Goal: Task Accomplishment & Management: Complete application form

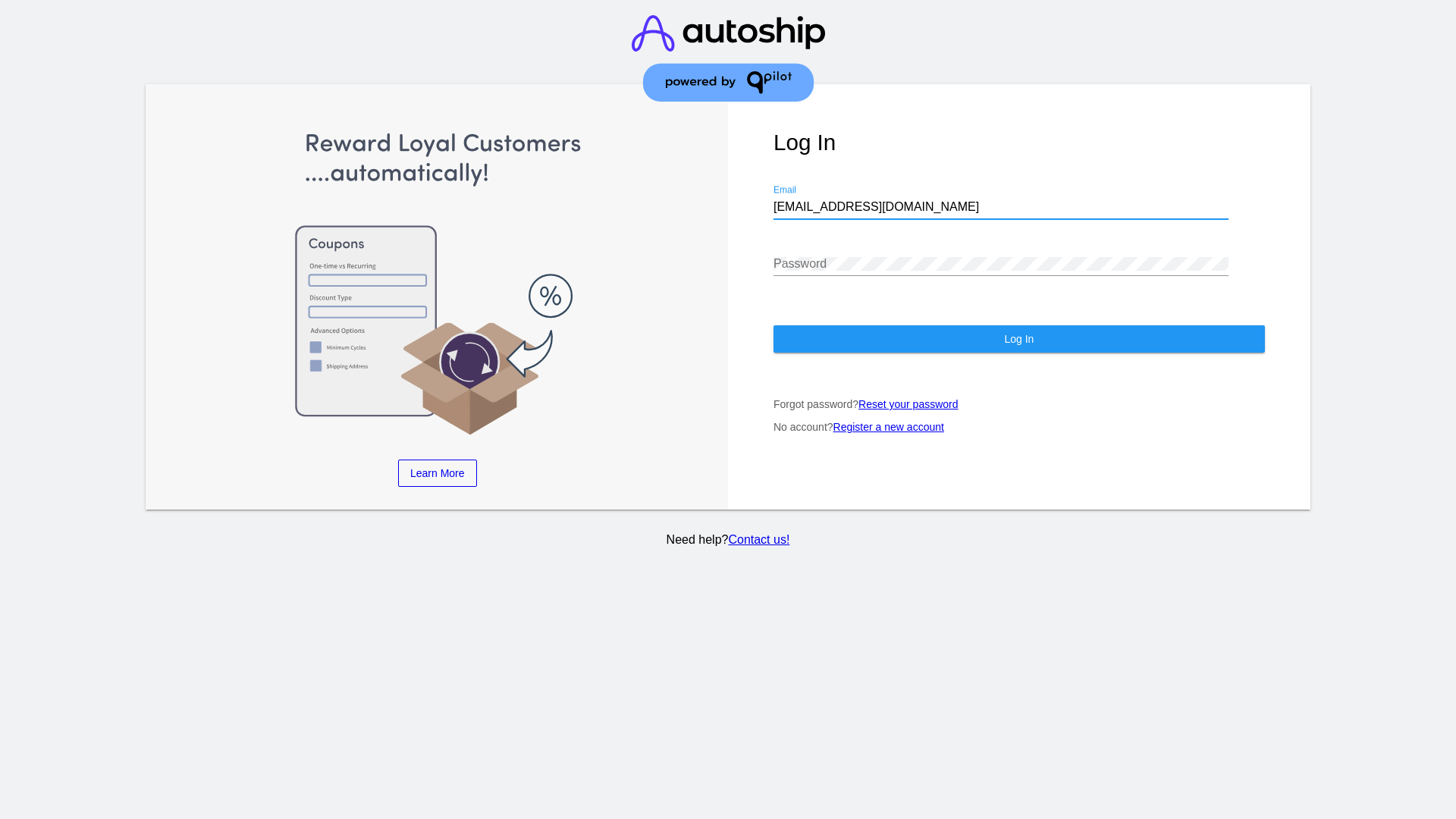
type input "[EMAIL_ADDRESS][DOMAIN_NAME]"
click at [1019, 339] on span "Log In" at bounding box center [1019, 339] width 29 height 12
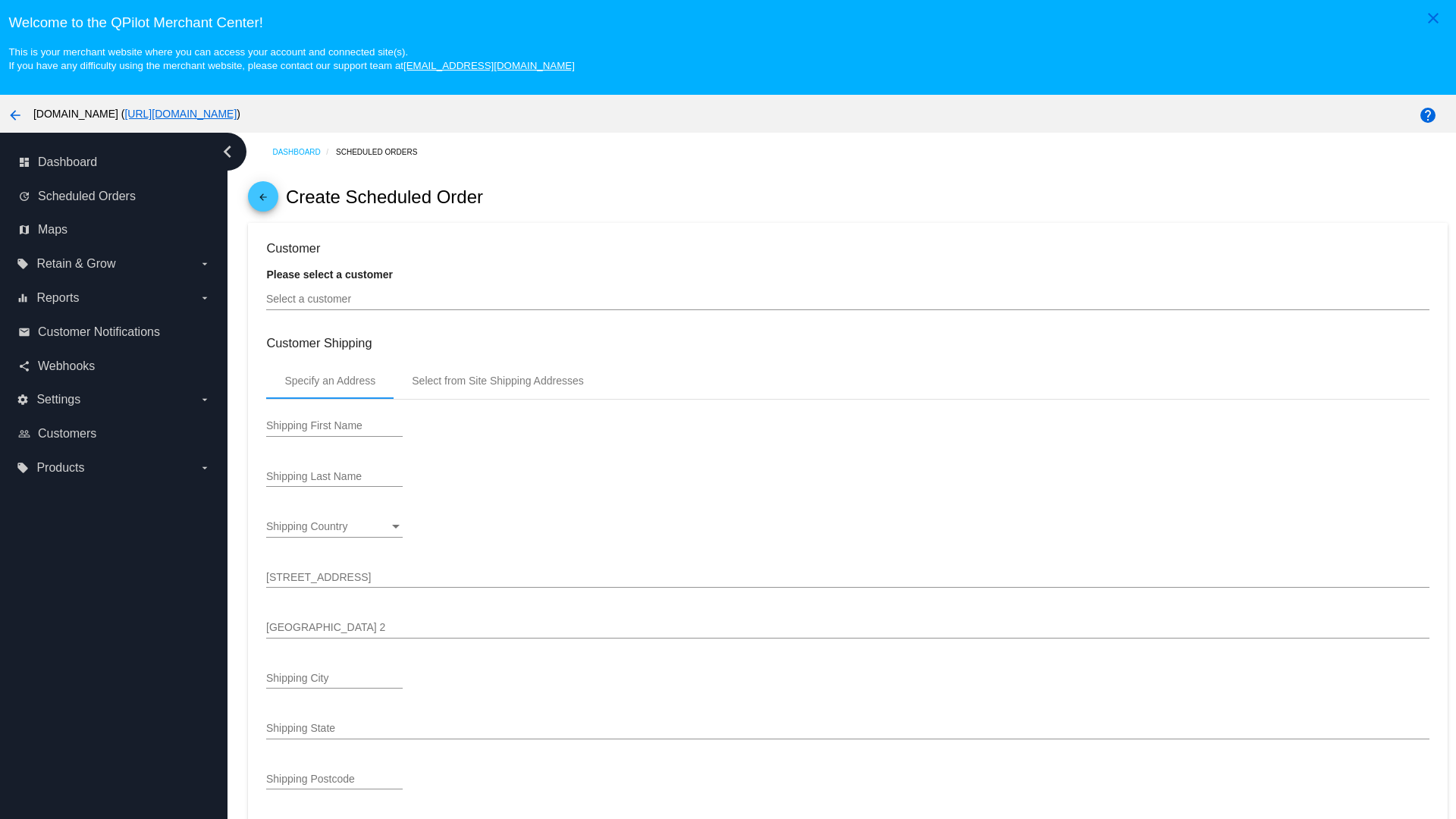
click at [848, 299] on input "Select a customer" at bounding box center [847, 300] width 1162 height 12
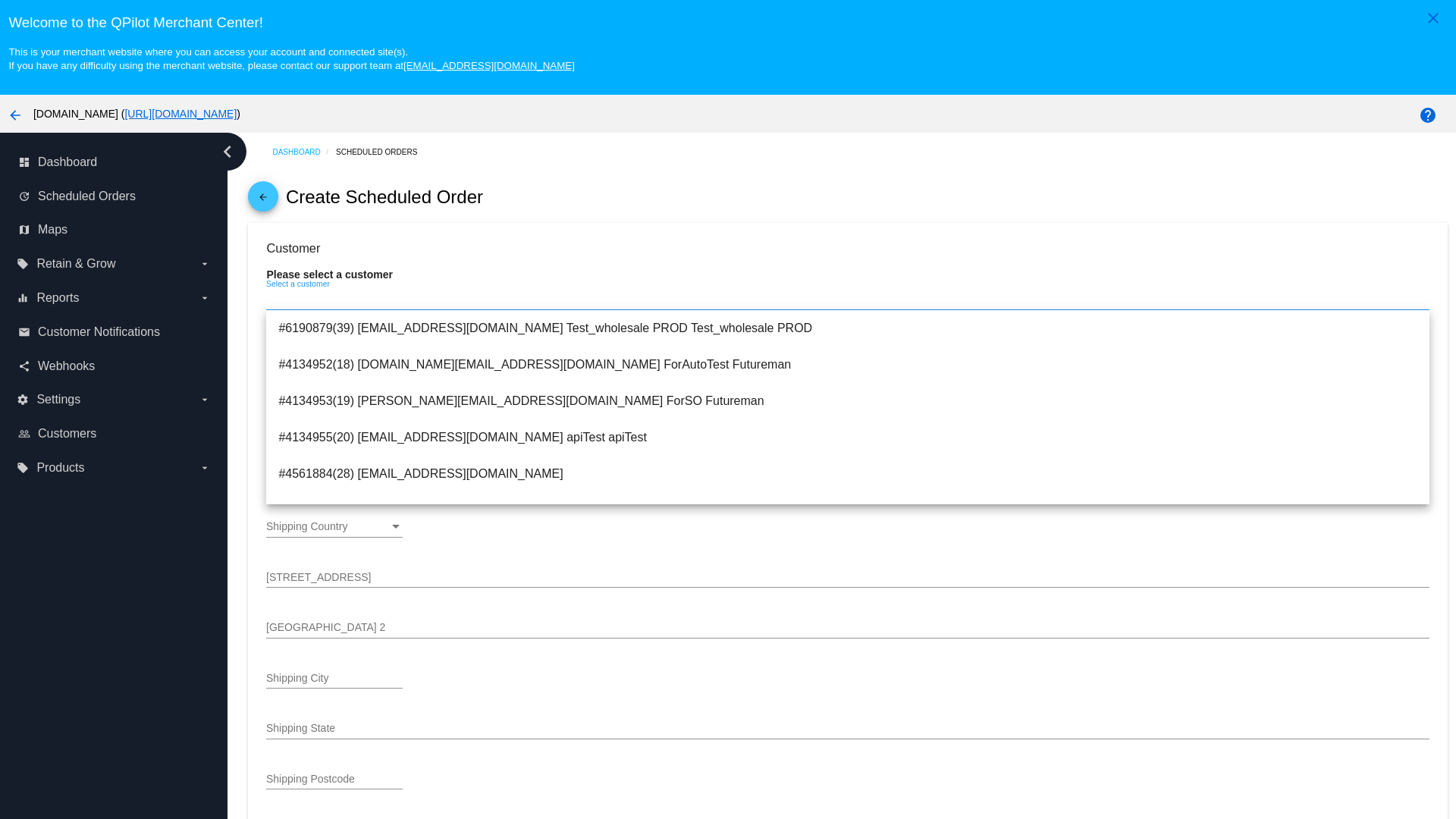
scroll to position [540, 0]
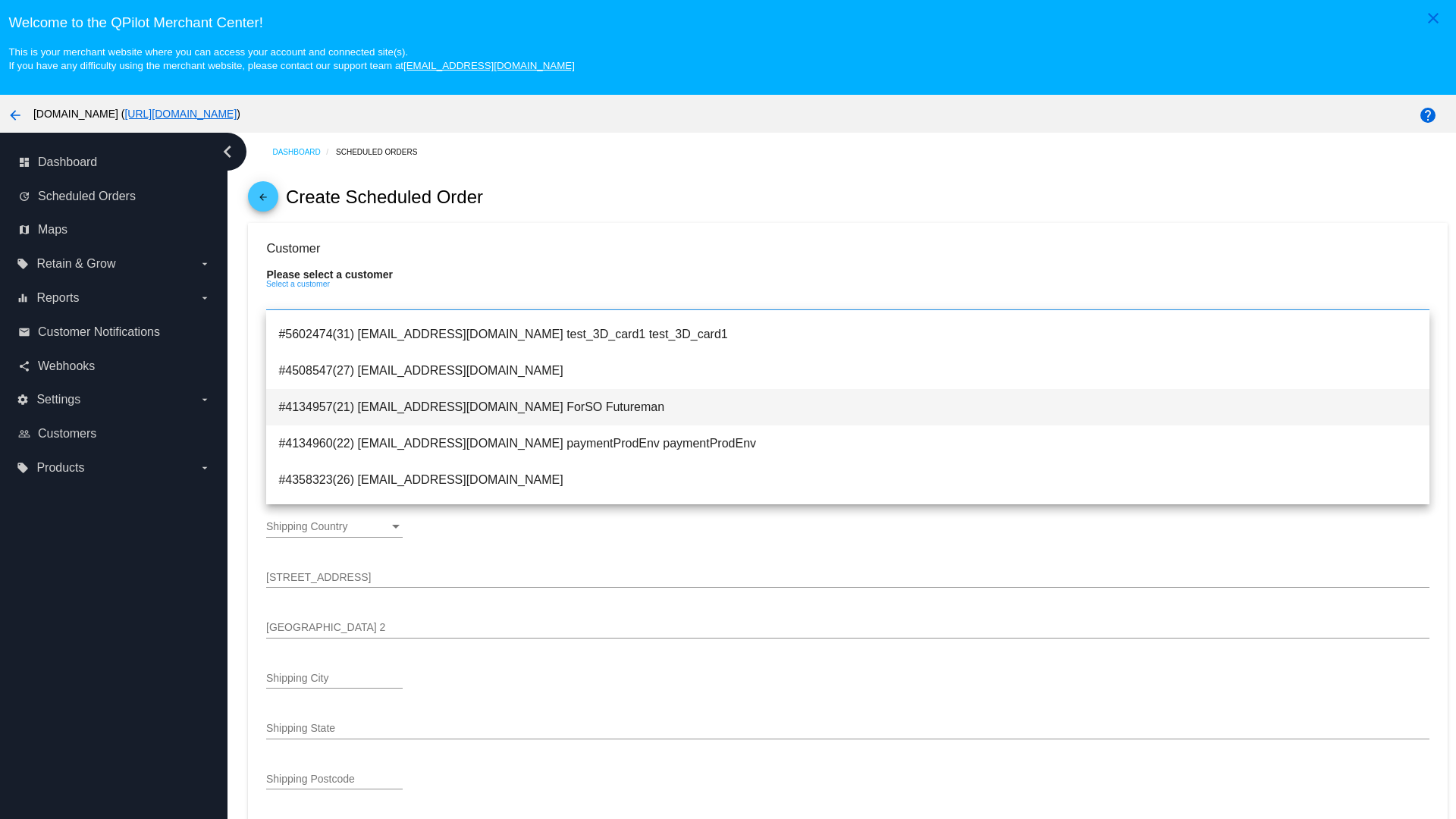
click at [848, 407] on span "#4134957(21) testsoshippingrate@gmail.com ForSO Futureman" at bounding box center [847, 407] width 1139 height 36
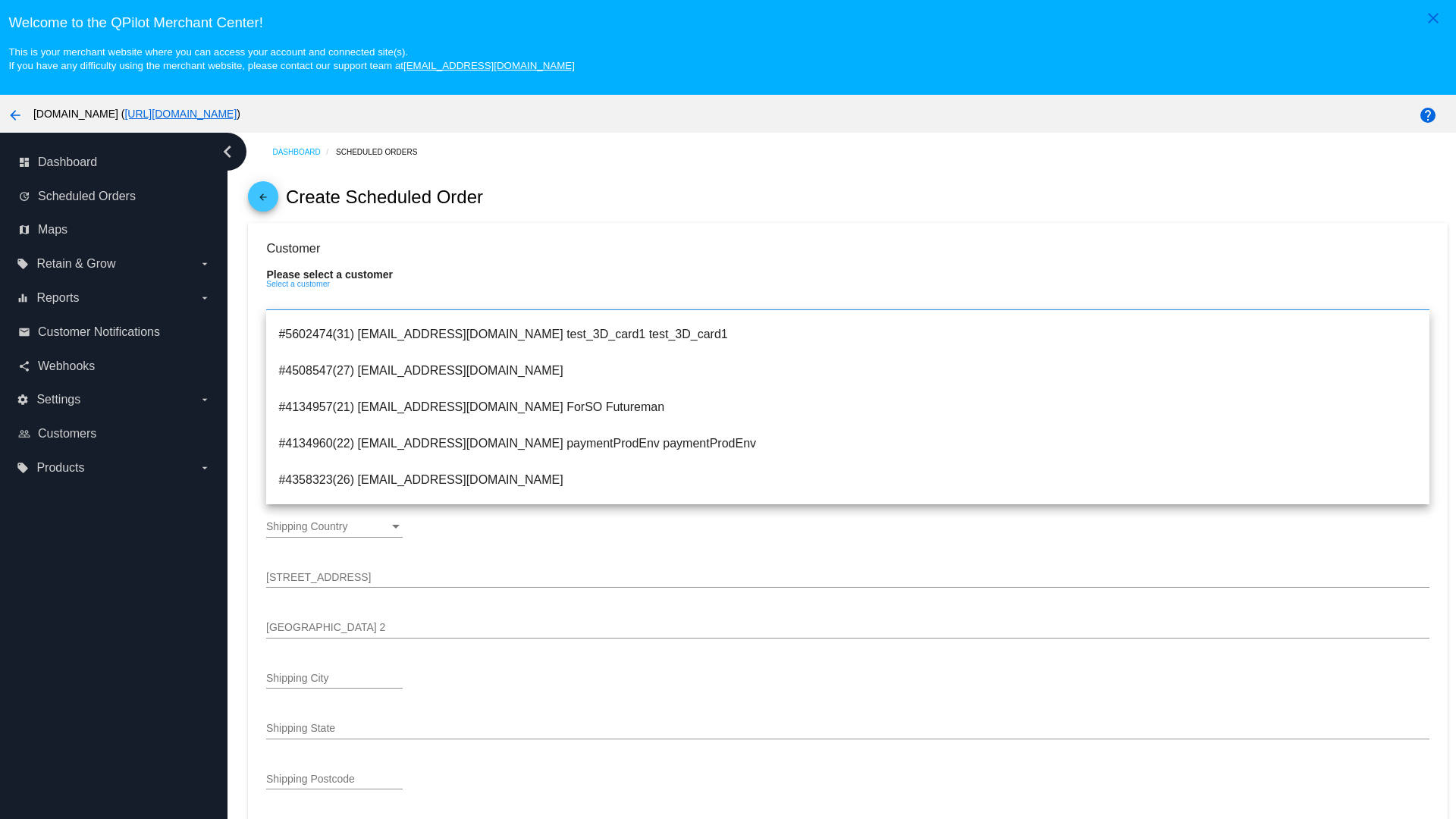
type input "ForSO"
type input "Futureman"
type input "1 Main St 1"
type input "San Jose"
type input "95131"
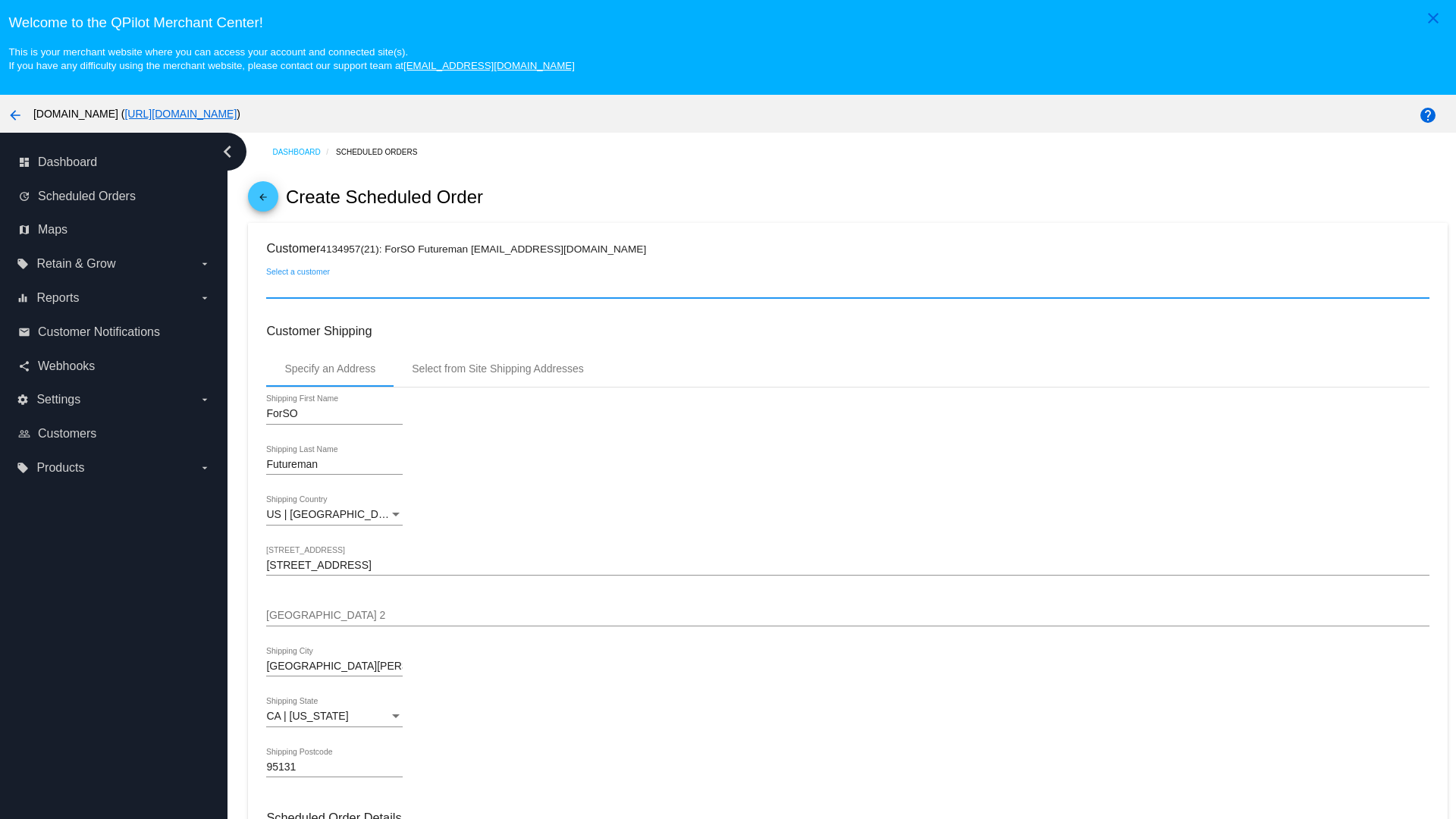
scroll to position [537, 0]
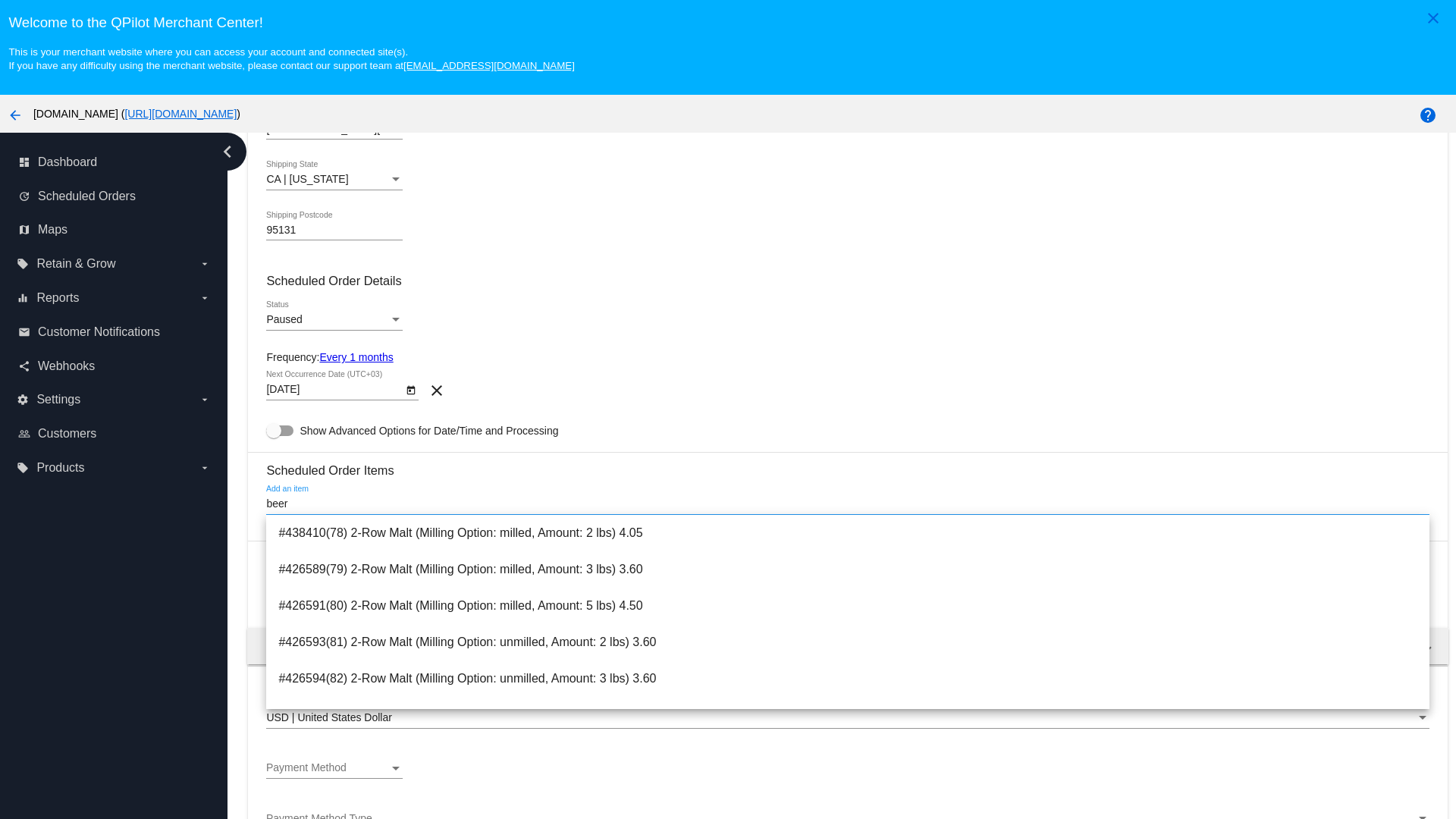
type input "beer"
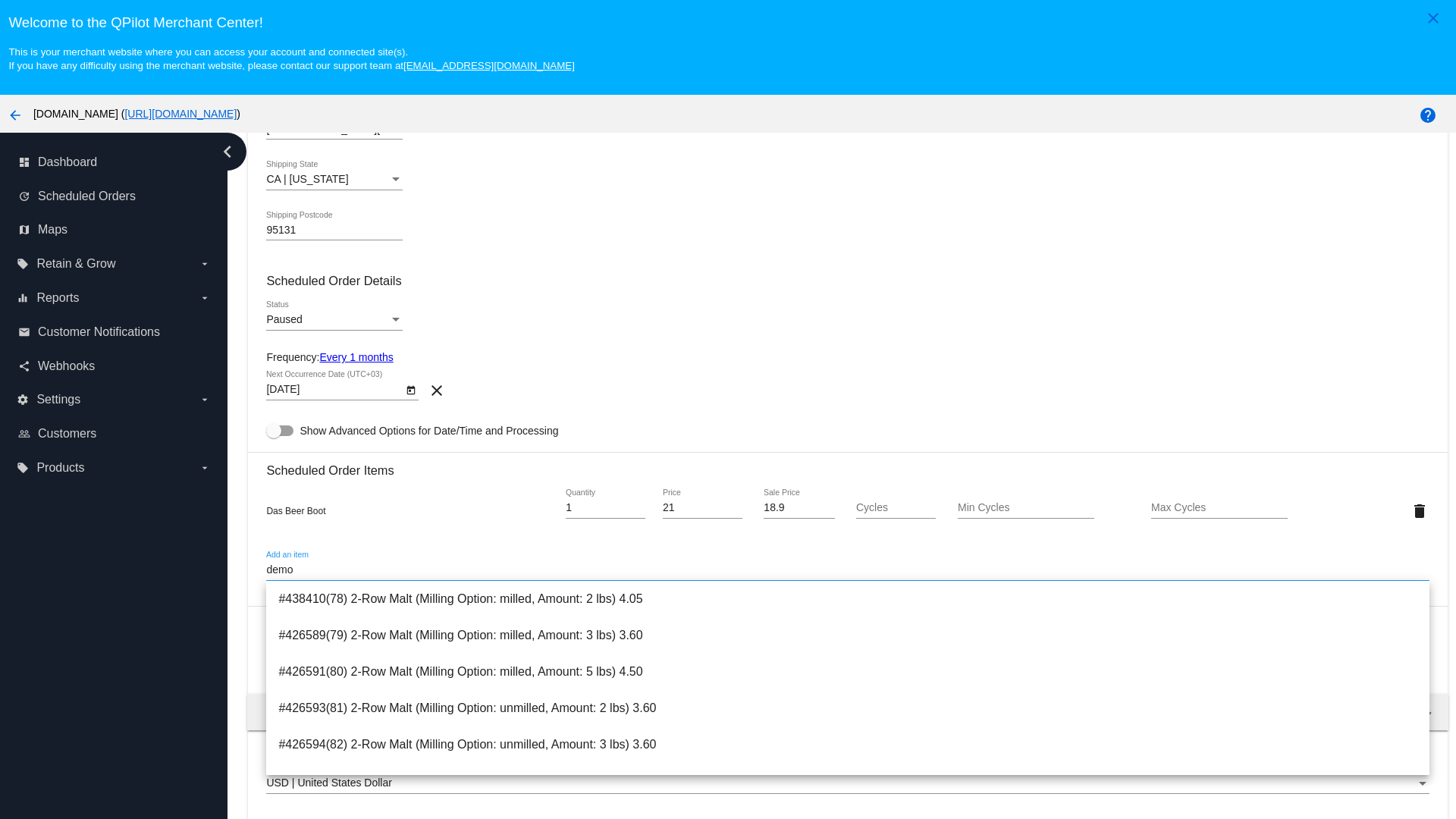
scroll to position [1086, 0]
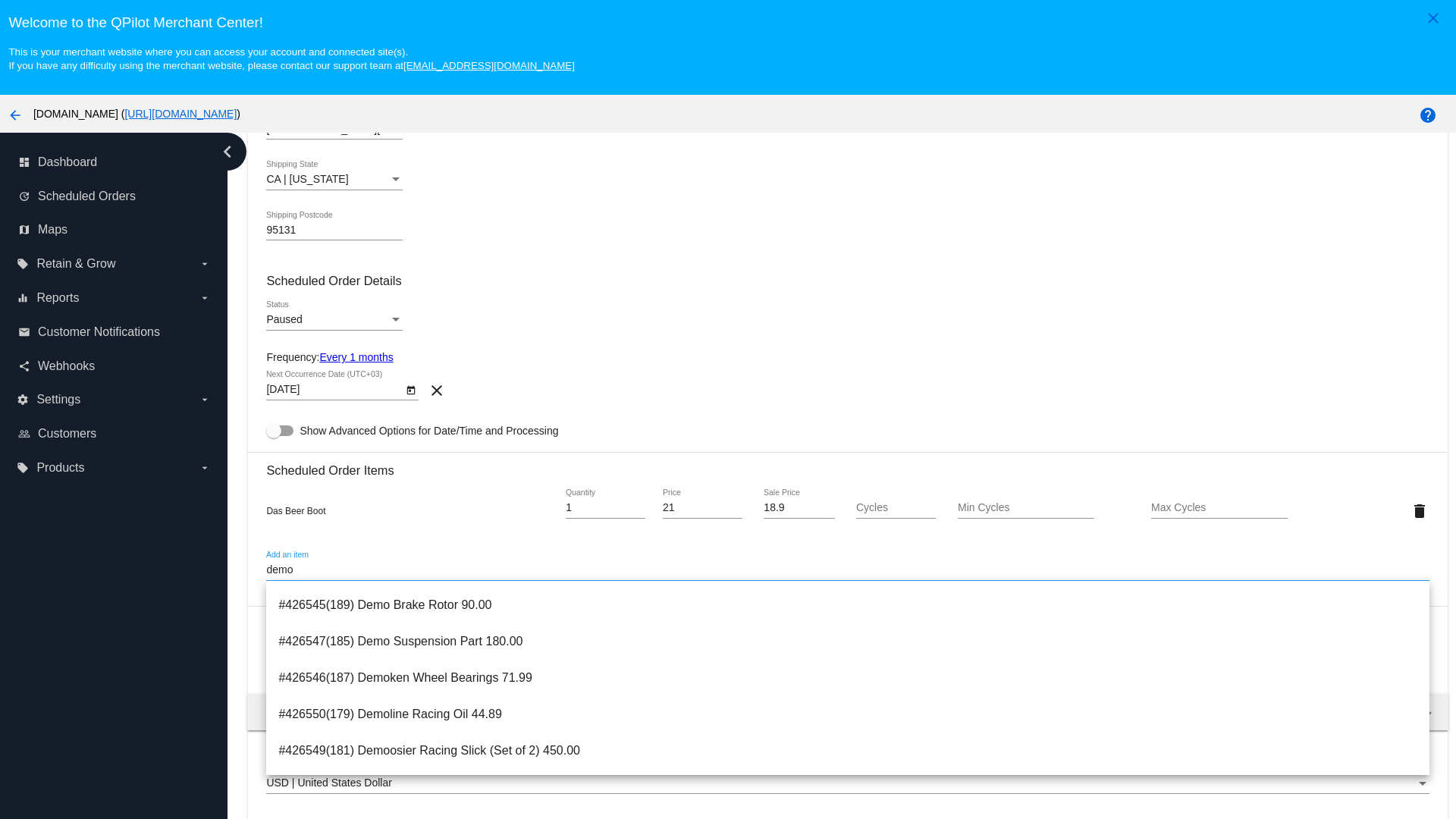
type input "demo"
click at [848, 678] on span "#426546(187) Demoken Wheel Bearings 71.99" at bounding box center [847, 678] width 1139 height 36
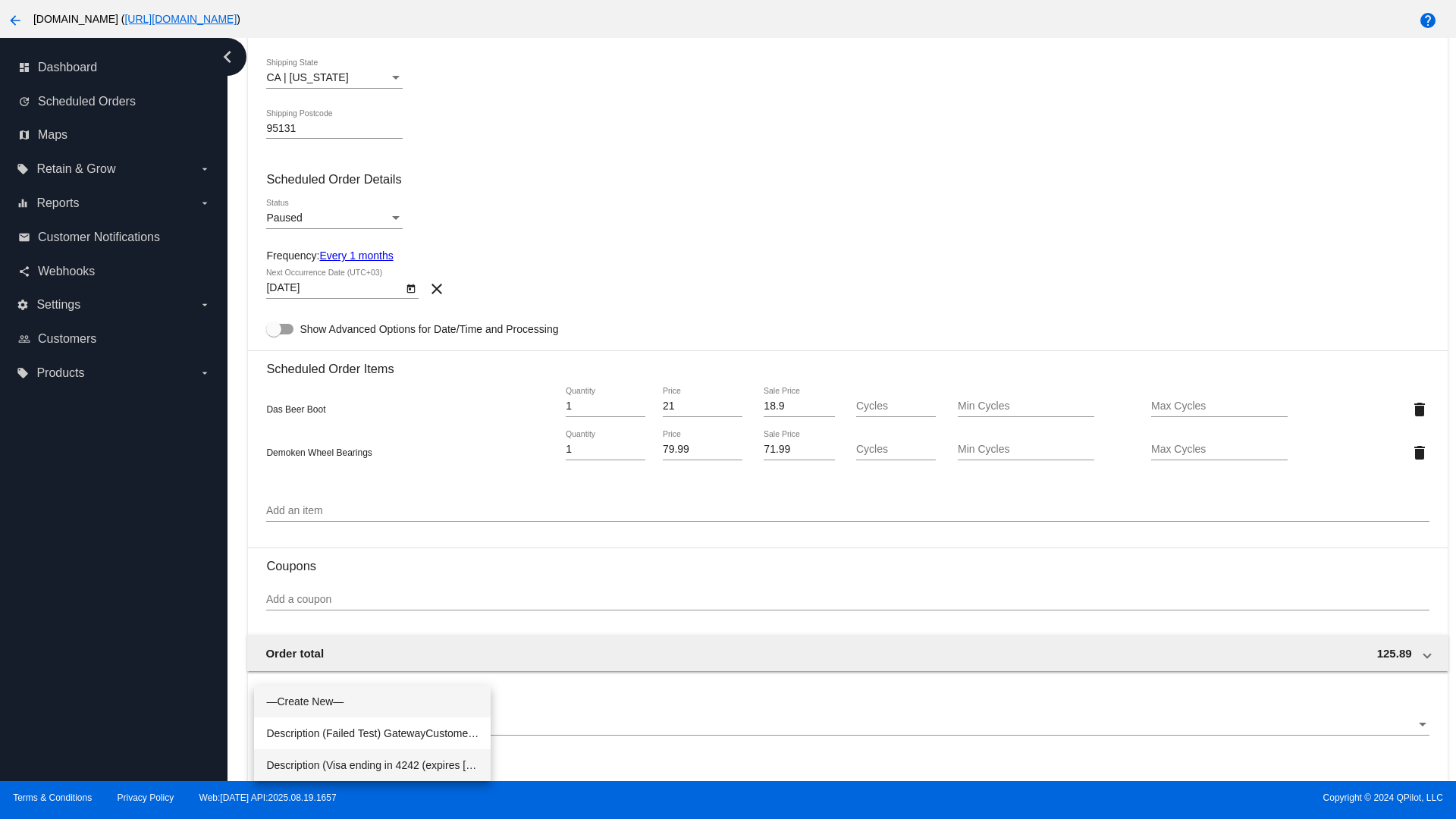
click at [372, 765] on span "Description (Visa ending in 4242 (expires 04/31)) GatewayCustomerId (cus_PIqMMe…" at bounding box center [372, 765] width 212 height 32
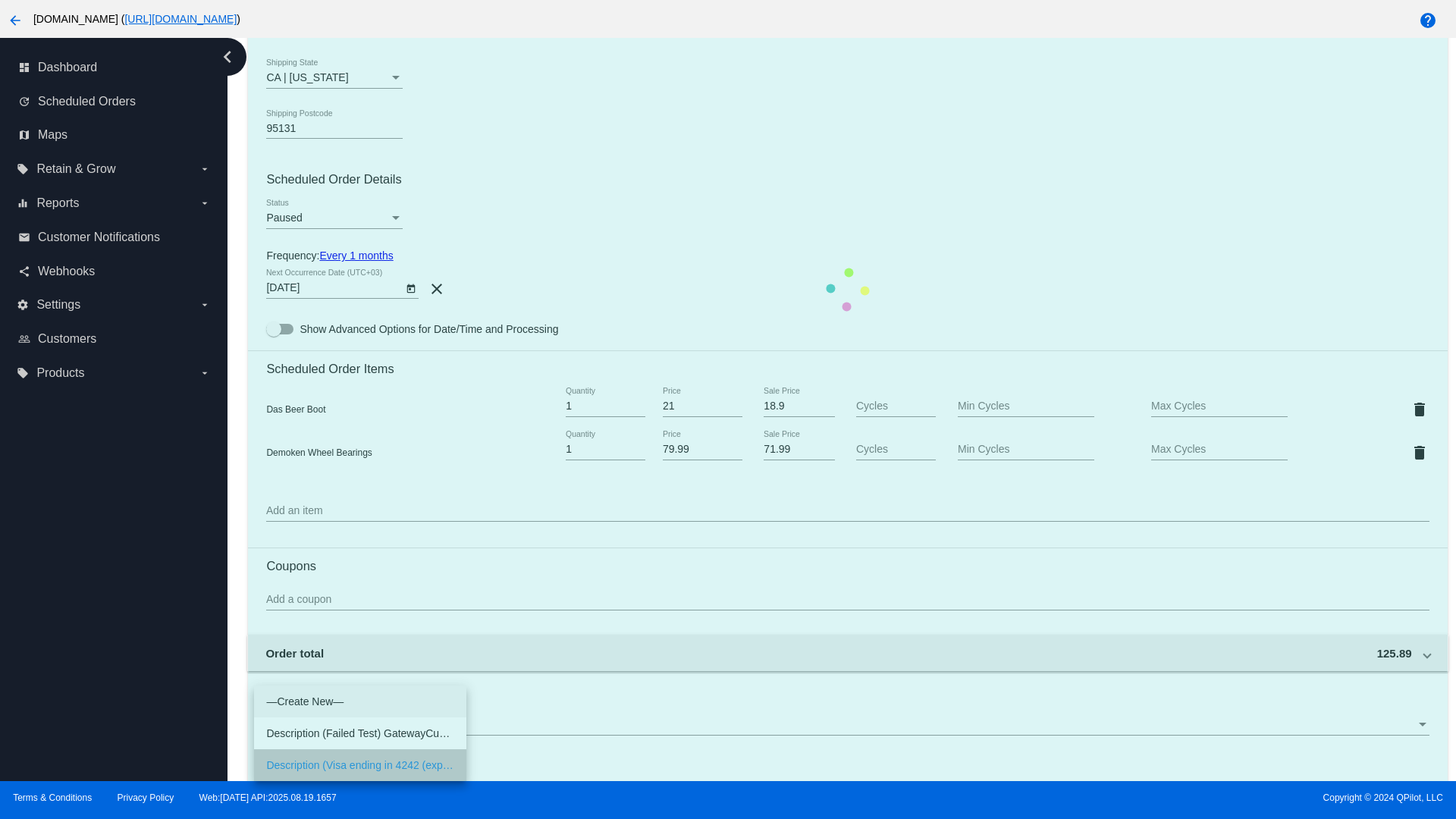
scroll to position [757, 0]
